Goal: Information Seeking & Learning: Learn about a topic

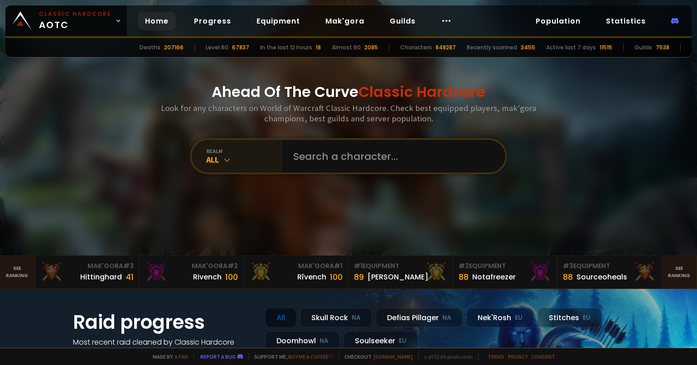
click at [223, 158] on icon at bounding box center [227, 159] width 9 height 9
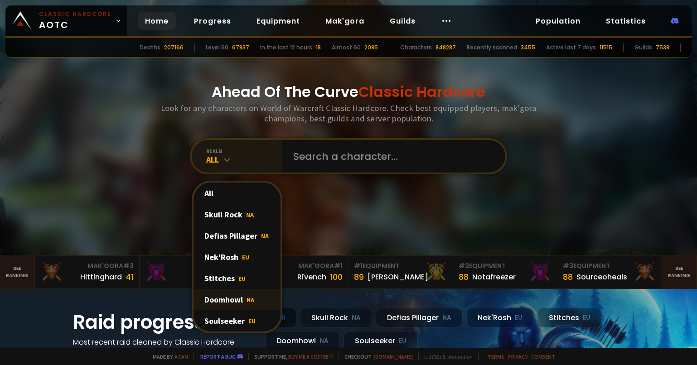
click at [248, 302] on span "NA" at bounding box center [251, 300] width 8 height 8
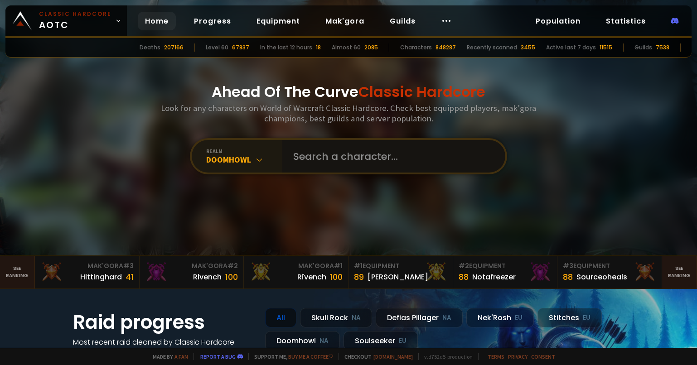
click at [360, 160] on input "text" at bounding box center [391, 156] width 207 height 33
type input "Nurisa"
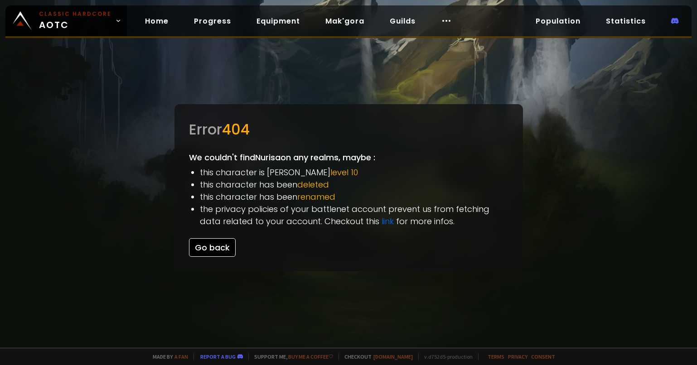
click at [218, 242] on button "Go back" at bounding box center [212, 247] width 47 height 19
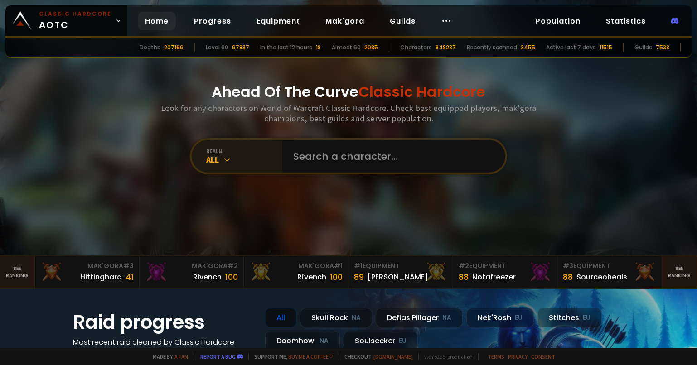
click at [252, 148] on div "realm" at bounding box center [244, 151] width 76 height 7
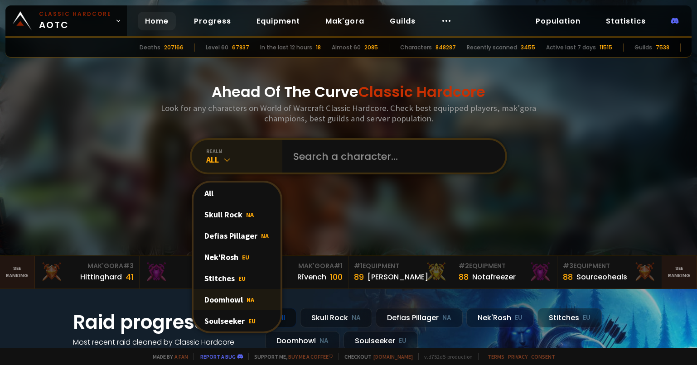
click at [237, 294] on div "Doomhowl NA" at bounding box center [236, 299] width 87 height 21
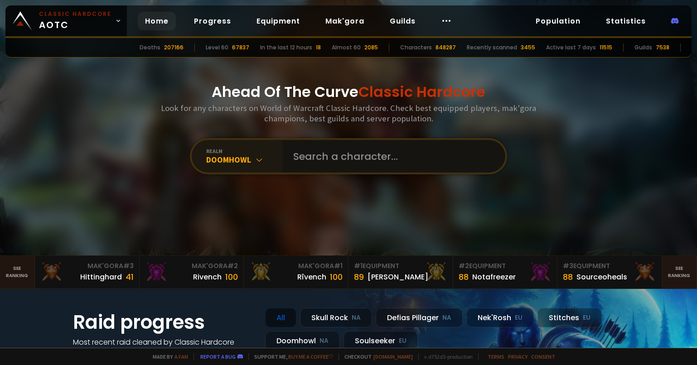
click at [348, 148] on input "text" at bounding box center [391, 156] width 207 height 33
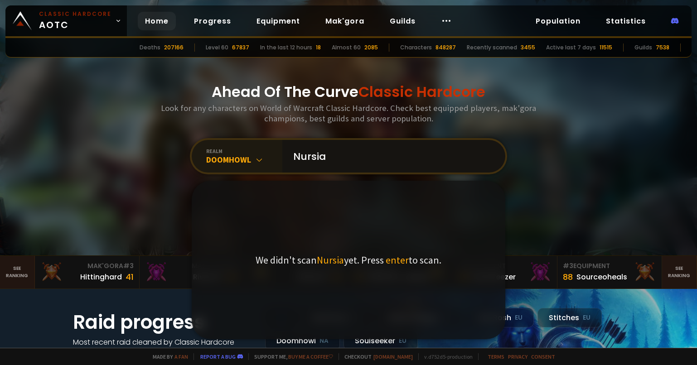
type input "Nursia"
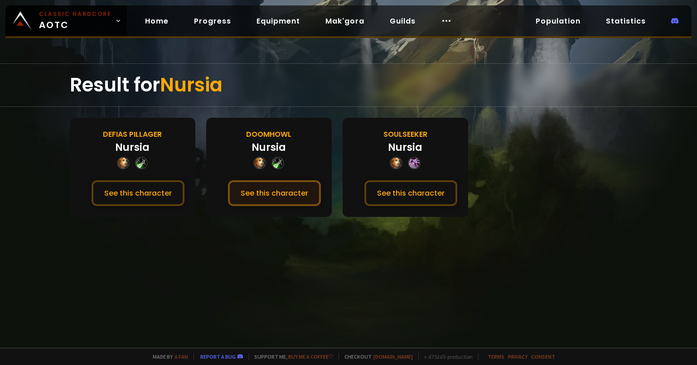
click at [272, 190] on button "See this character" at bounding box center [274, 193] width 93 height 26
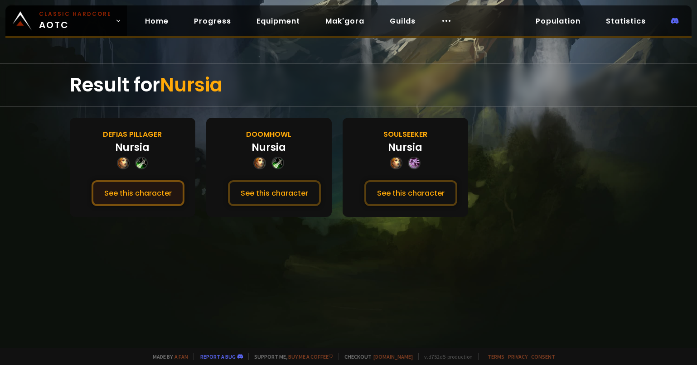
click at [152, 187] on button "See this character" at bounding box center [138, 193] width 93 height 26
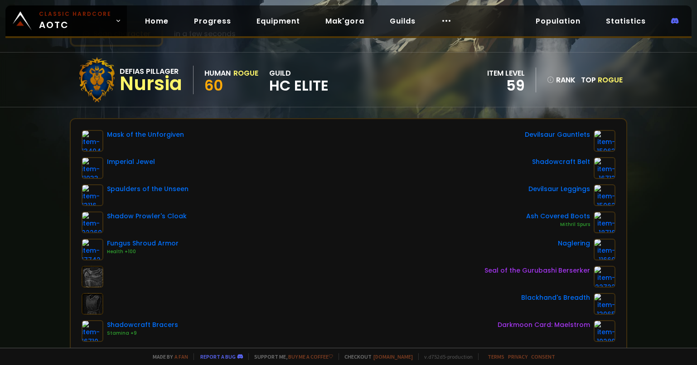
scroll to position [91, 0]
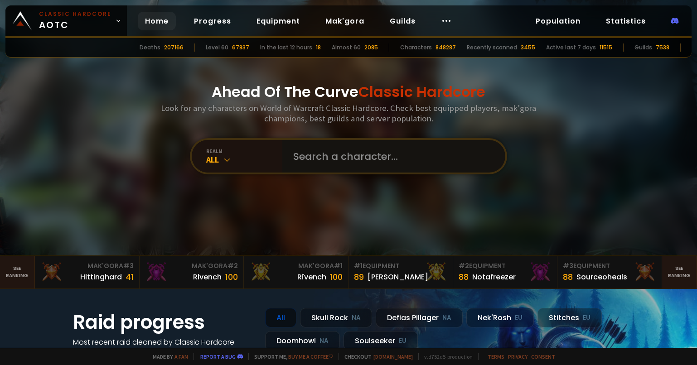
click at [334, 141] on input "text" at bounding box center [391, 156] width 207 height 33
click at [249, 164] on div "All" at bounding box center [244, 160] width 76 height 10
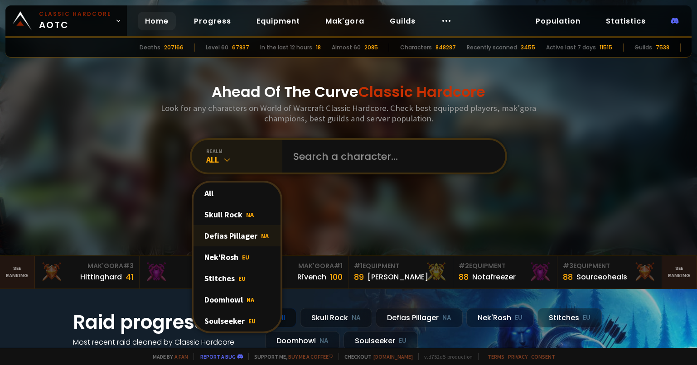
click at [247, 244] on div "Defias Pillager NA" at bounding box center [236, 235] width 87 height 21
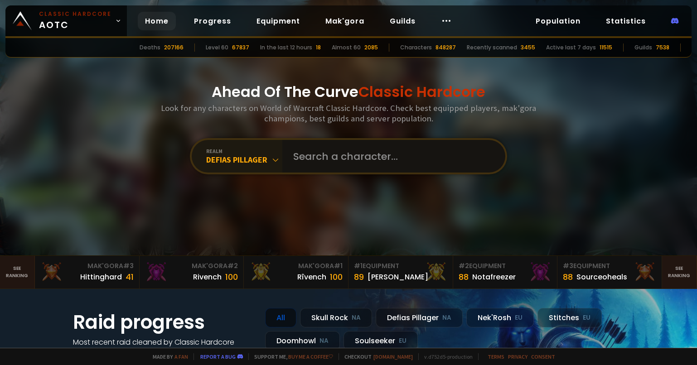
click at [358, 163] on input "text" at bounding box center [391, 156] width 207 height 33
type input "Tregrin"
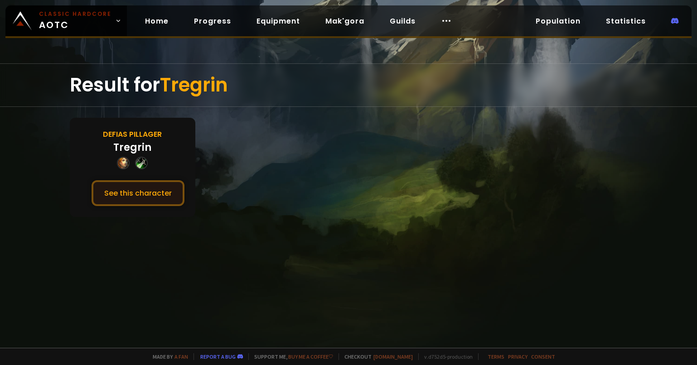
click at [146, 196] on button "See this character" at bounding box center [138, 193] width 93 height 26
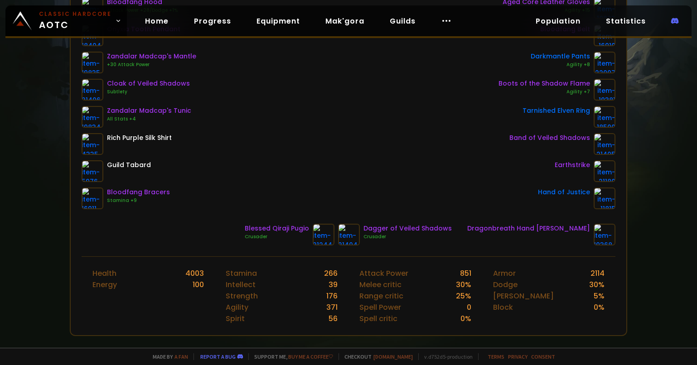
scroll to position [45, 0]
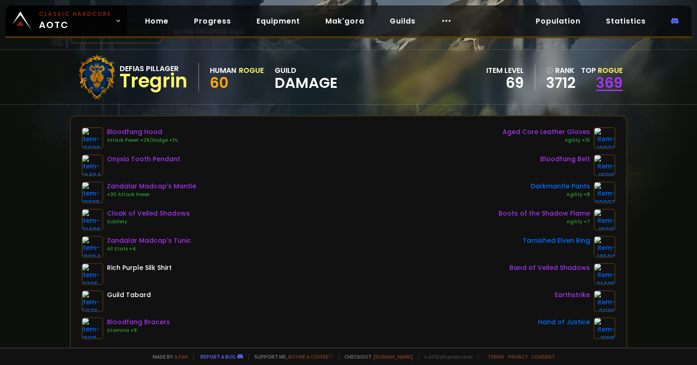
click at [610, 82] on link "369" at bounding box center [609, 83] width 27 height 20
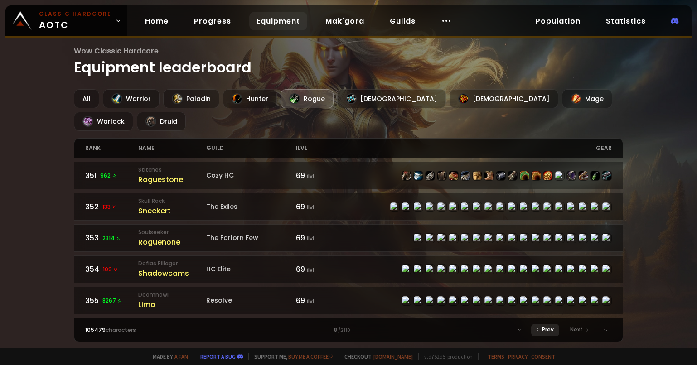
click at [549, 331] on span "Prev" at bounding box center [548, 330] width 12 height 8
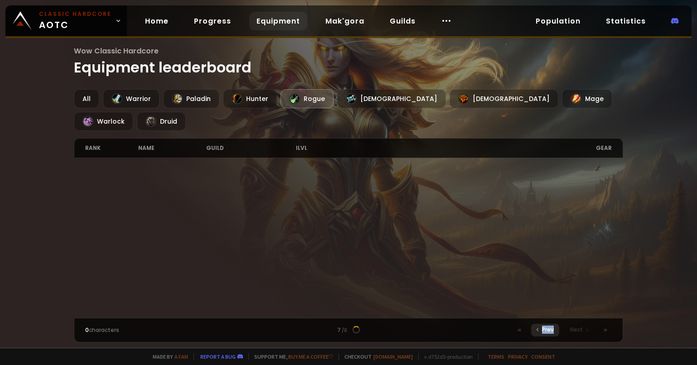
click at [549, 331] on span "Prev" at bounding box center [548, 330] width 12 height 8
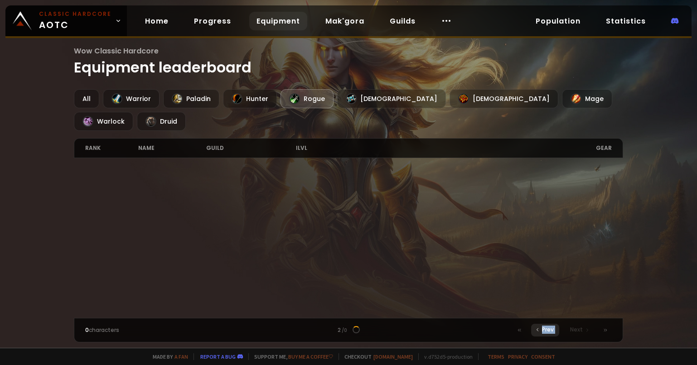
click at [549, 331] on span "Prev" at bounding box center [548, 330] width 12 height 8
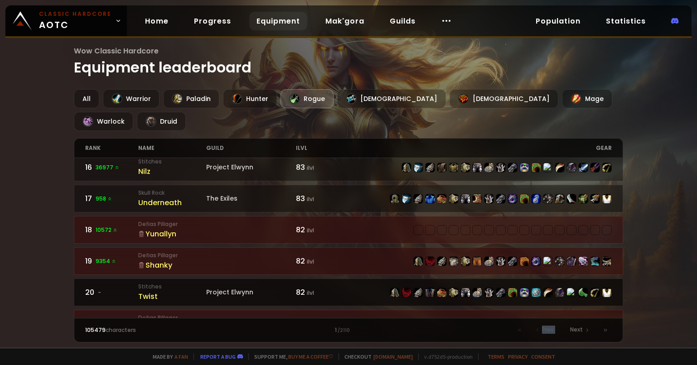
scroll to position [589, 0]
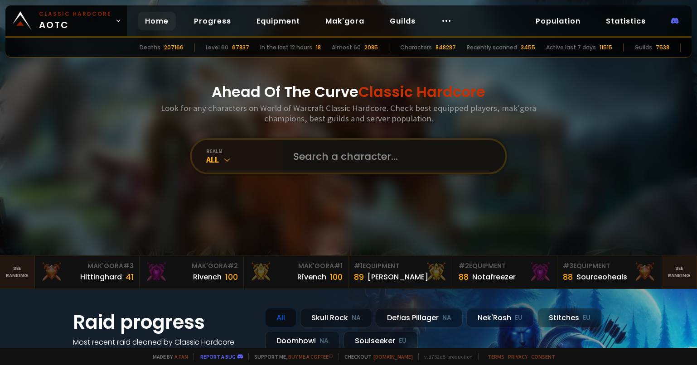
click at [343, 159] on input "text" at bounding box center [391, 156] width 207 height 33
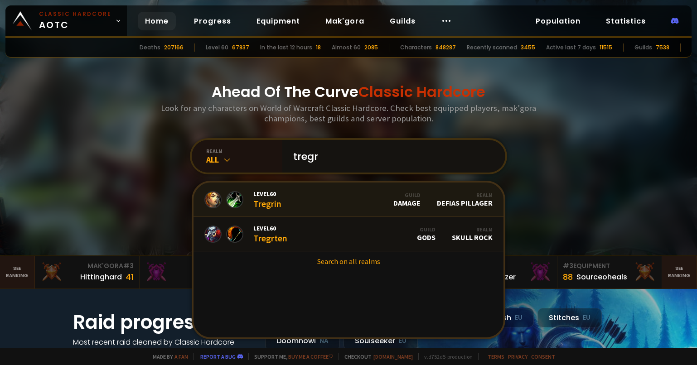
type input "tregr"
click at [296, 197] on link "Level 60 Tregrin Guild Damage Realm Defias Pillager" at bounding box center [348, 200] width 310 height 34
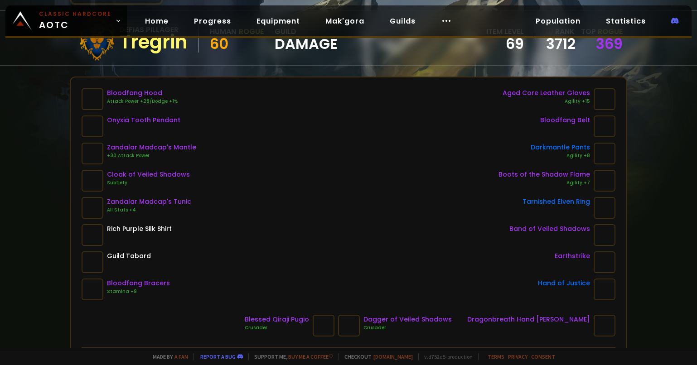
scroll to position [48, 0]
